Goal: Task Accomplishment & Management: Manage account settings

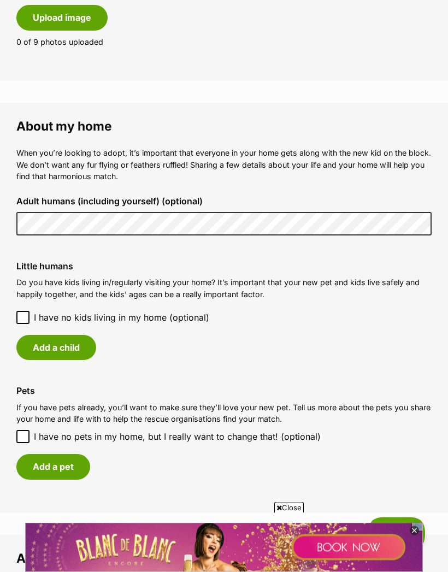
scroll to position [701, 0]
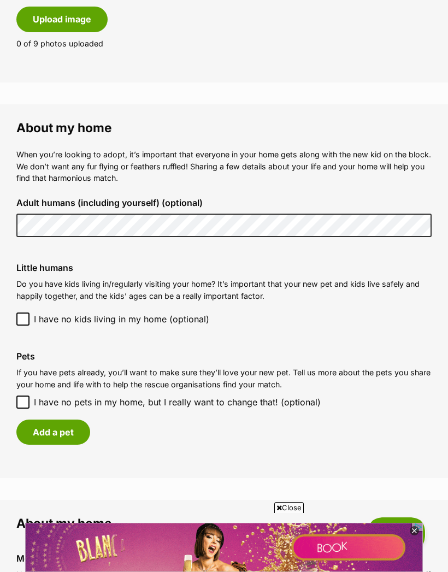
click at [66, 429] on button "Add a pet" at bounding box center [53, 432] width 74 height 25
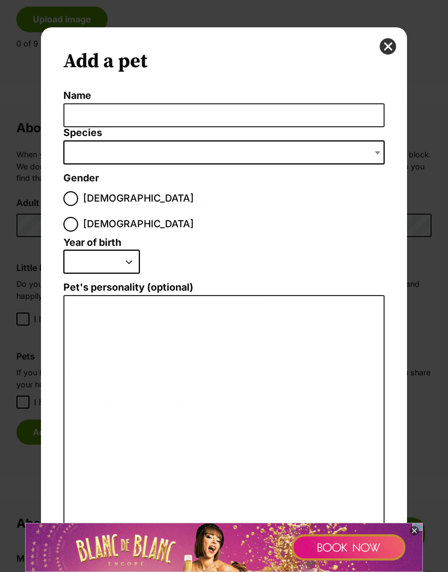
scroll to position [0, 0]
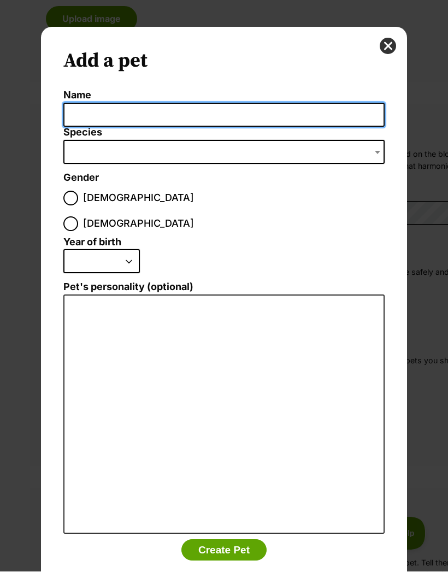
click at [142, 116] on input "Name" at bounding box center [223, 115] width 321 height 25
type input "[PERSON_NAME]"
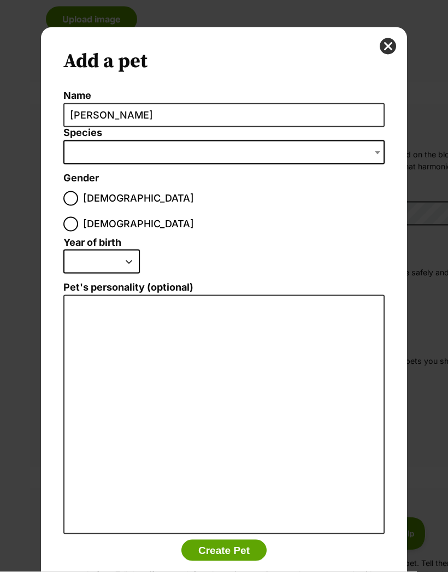
click at [140, 164] on div "Add a pet Name [PERSON_NAME] Species Bird Cat Dog Farm Animal Ferret Guinea Pig…" at bounding box center [224, 286] width 448 height 572
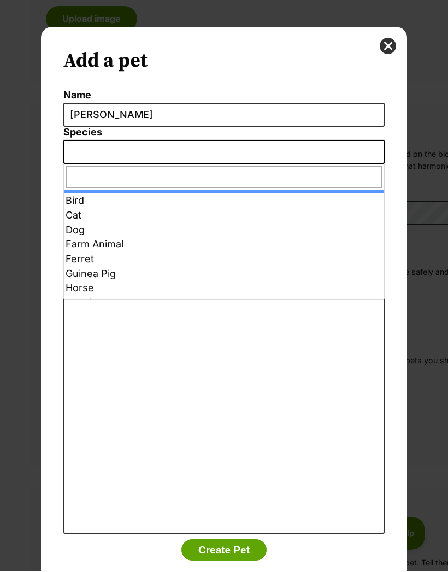
click at [113, 145] on span "Dialog Window - Close (Press escape to close)" at bounding box center [223, 152] width 321 height 24
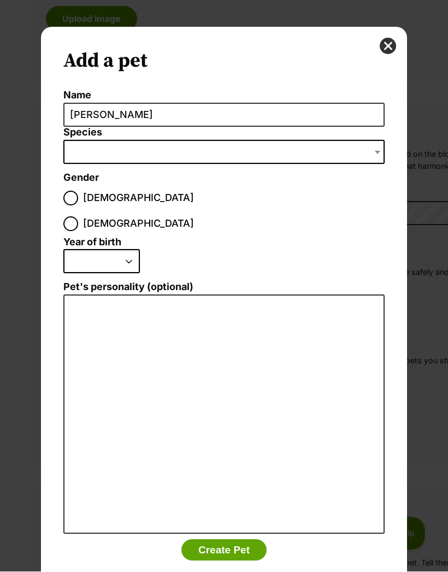
click at [109, 154] on span "Dialog Window - Close (Press escape to close)" at bounding box center [223, 152] width 321 height 24
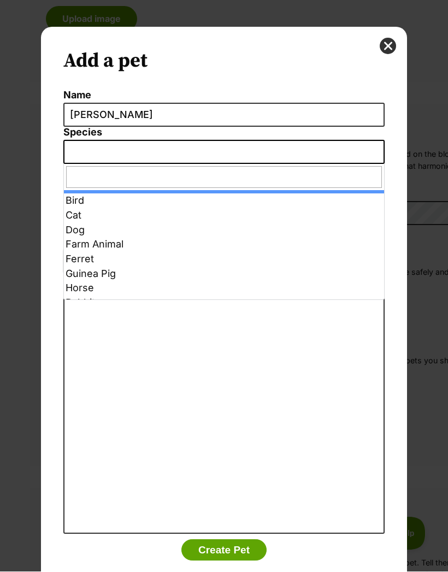
click at [110, 152] on span "Dialog Window - Close (Press escape to close)" at bounding box center [223, 152] width 321 height 24
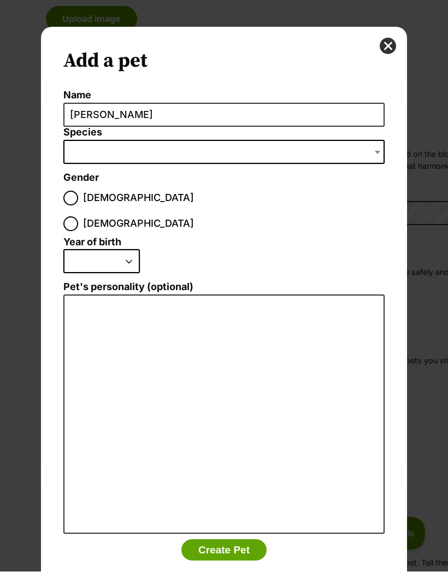
click at [141, 145] on span "Dialog Window - Close (Press escape to close)" at bounding box center [223, 152] width 321 height 24
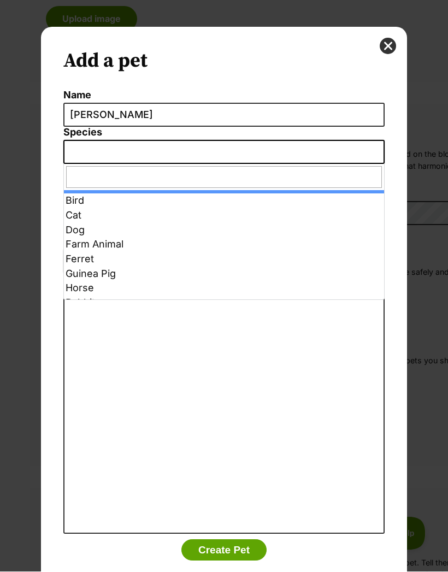
select select "1"
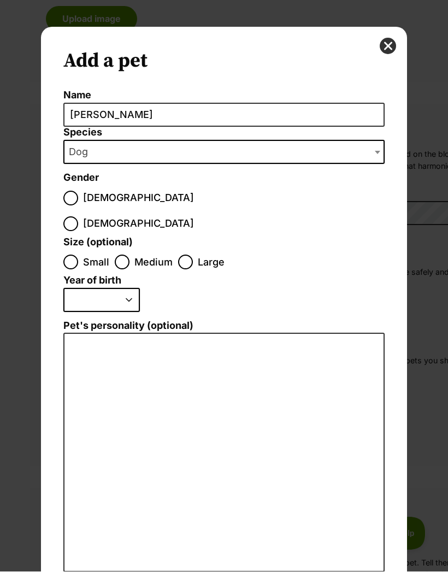
click at [78, 217] on input "[DEMOGRAPHIC_DATA]" at bounding box center [70, 224] width 15 height 15
radio input "true"
click at [76, 255] on input "Small" at bounding box center [70, 262] width 15 height 15
radio input "true"
click at [136, 289] on select "2025 2024 2023 2022 2021 2020 2019 2018 2017 2016 2015 2014 2013 2012 2011 2010…" at bounding box center [101, 301] width 77 height 24
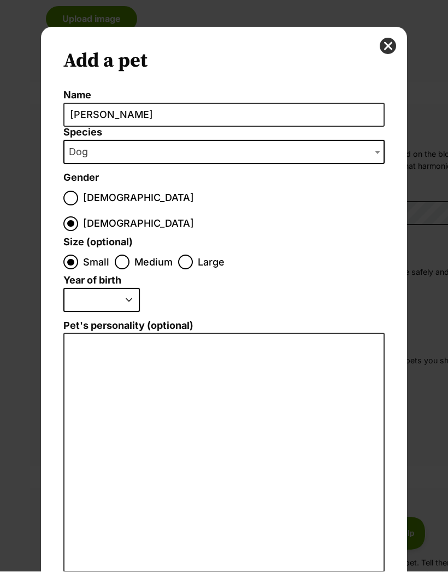
select select "2022"
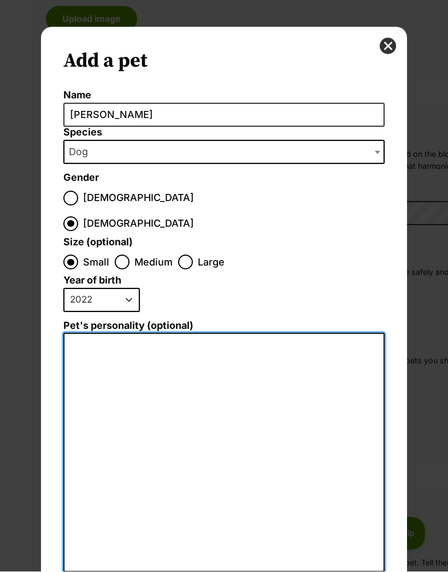
click at [99, 333] on textarea "Pet's personality (optional)" at bounding box center [223, 452] width 321 height 239
